Goal: Navigation & Orientation: Understand site structure

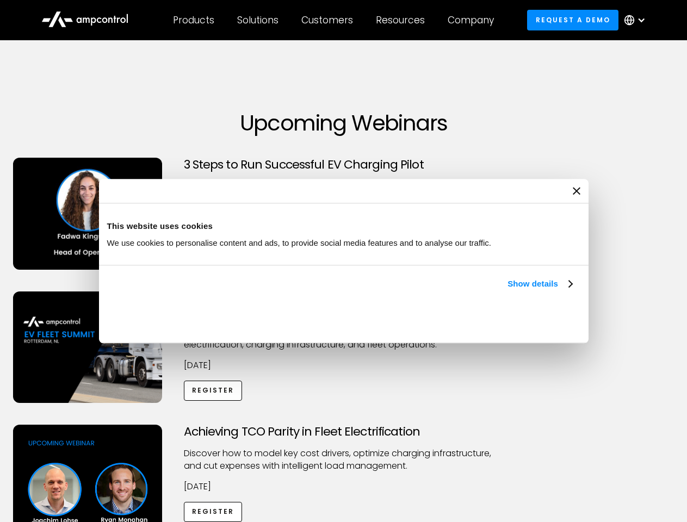
click at [508, 291] on link "Show details" at bounding box center [540, 283] width 64 height 13
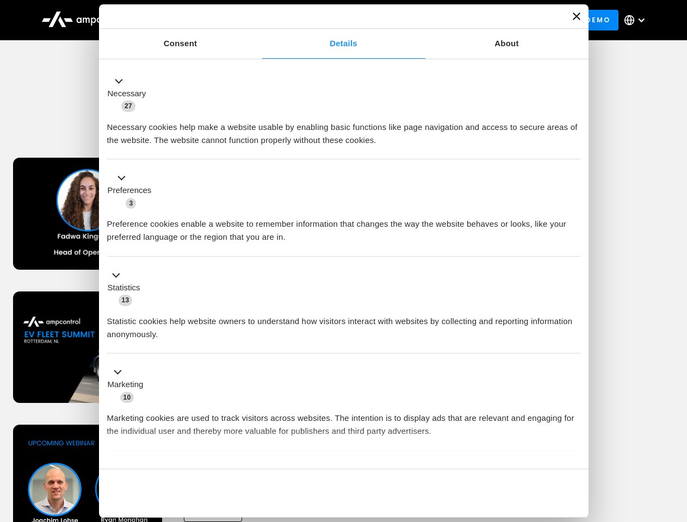
click at [573, 478] on button "Okay" at bounding box center [502, 494] width 156 height 32
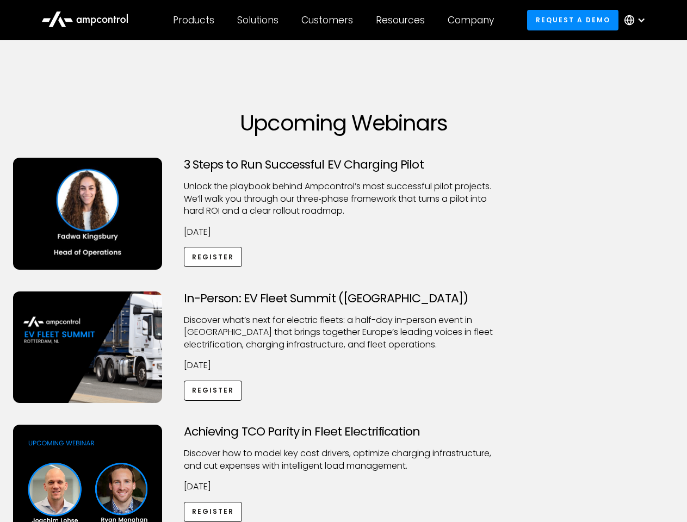
click at [675, 439] on div "Achieving TCO Parity in Fleet Electrification Discover how to model key cost dr…" at bounding box center [343, 510] width 683 height 171
click at [335, 20] on div "Customers" at bounding box center [327, 20] width 52 height 12
click at [193, 20] on div "Products" at bounding box center [193, 20] width 41 height 12
click at [258, 20] on div "Solutions" at bounding box center [257, 20] width 41 height 12
click at [329, 20] on div "Customers" at bounding box center [327, 20] width 52 height 12
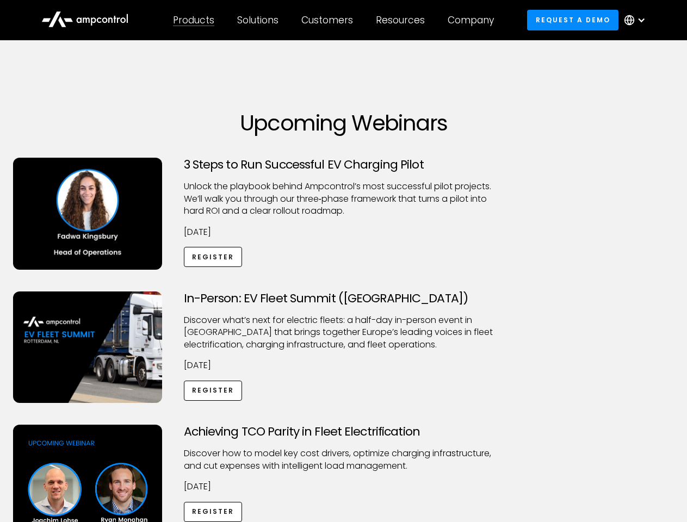
click at [403, 20] on div "Resources" at bounding box center [400, 20] width 49 height 12
click at [474, 20] on div "Company" at bounding box center [471, 20] width 46 height 12
click at [638, 20] on div at bounding box center [641, 20] width 9 height 9
